Goal: Find specific page/section: Find specific page/section

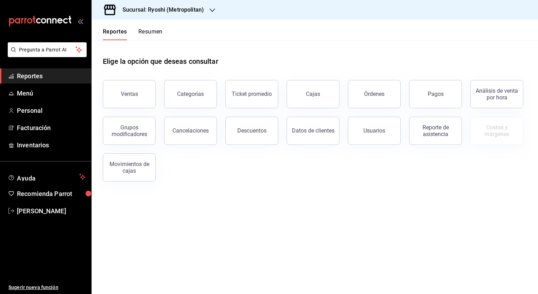
click at [211, 10] on icon "button" at bounding box center [213, 10] width 6 height 6
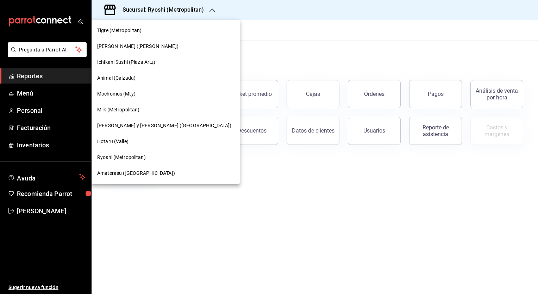
click at [119, 125] on span "[PERSON_NAME] y [PERSON_NAME] ([GEOGRAPHIC_DATA])" at bounding box center [164, 125] width 134 height 7
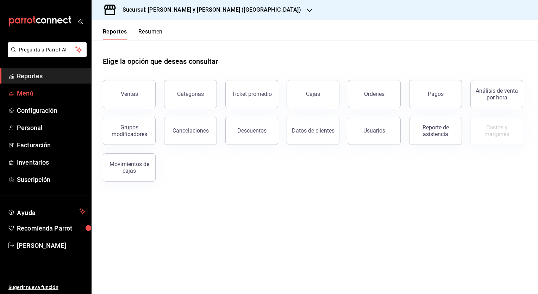
click at [24, 90] on span "Menú" at bounding box center [51, 93] width 69 height 10
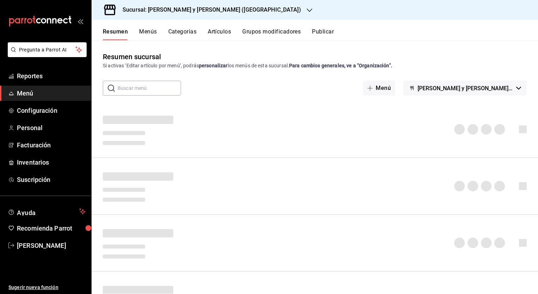
click at [218, 30] on button "Artículos" at bounding box center [219, 34] width 23 height 12
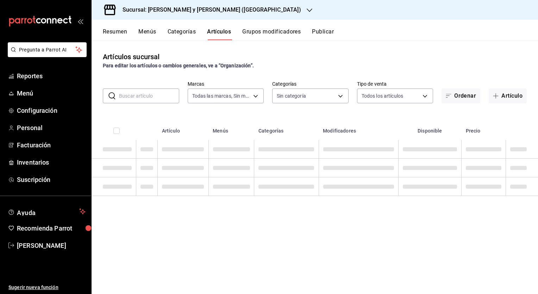
type input "5c4b5436-b9cd-4a1a-b4e8-85329c7394cf"
type input "463cbe58-69f9-49c2-85c9-e7a3a82fd125,93b19971-b18f-4184-ad12-5f617cec116c,3e3b7…"
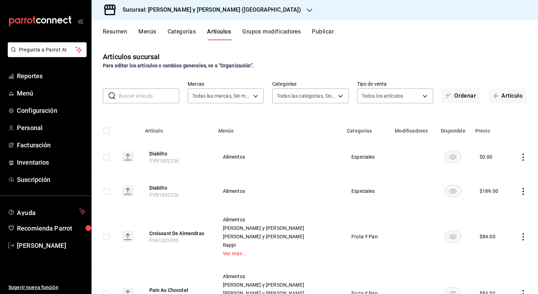
click at [139, 98] on input "text" at bounding box center [149, 96] width 60 height 14
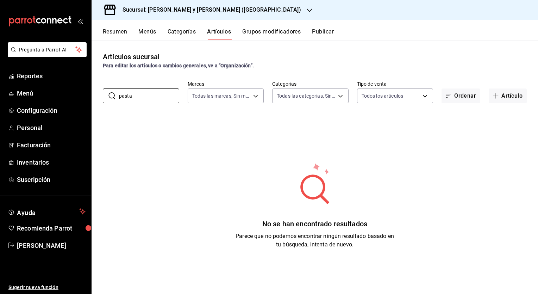
type input "pasta"
click at [28, 95] on span "Menú" at bounding box center [51, 93] width 69 height 10
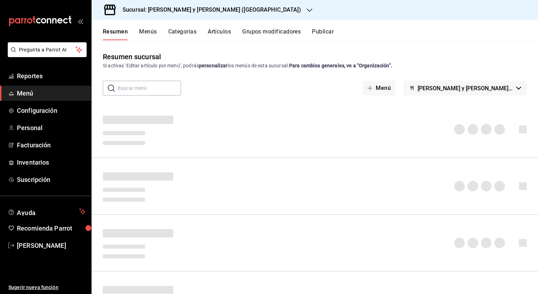
click at [216, 31] on button "Artículos" at bounding box center [219, 34] width 23 height 12
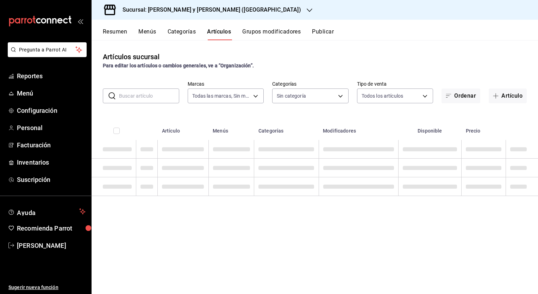
type input "5c4b5436-b9cd-4a1a-b4e8-85329c7394cf"
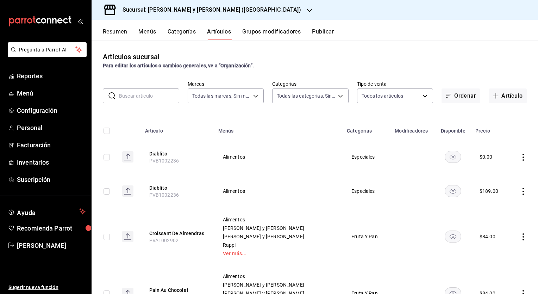
type input "463cbe58-69f9-49c2-85c9-e7a3a82fd125,93b19971-b18f-4184-ad12-5f617cec116c,3e3b7…"
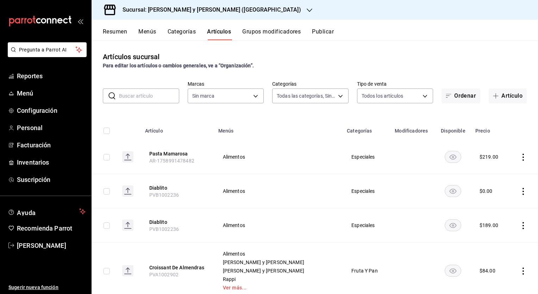
type input "463cbe58-69f9-49c2-85c9-e7a3a82fd125,93b19971-b18f-4184-ad12-5f617cec116c,3e3b7…"
type input "5c4b5436-b9cd-4a1a-b4e8-85329c7394cf"
